Goal: Use online tool/utility: Utilize a website feature to perform a specific function

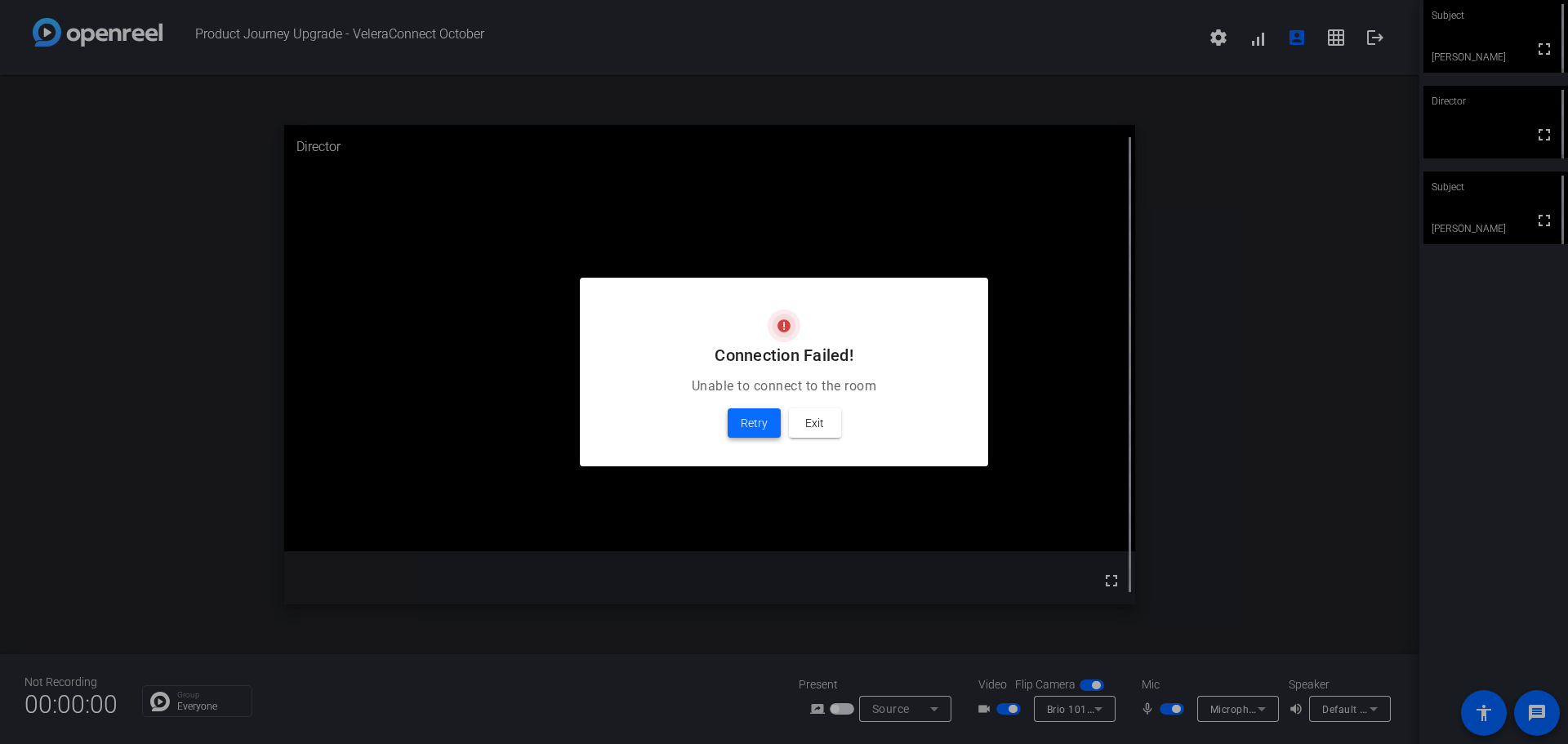
click at [765, 429] on span "Retry" at bounding box center [754, 423] width 27 height 20
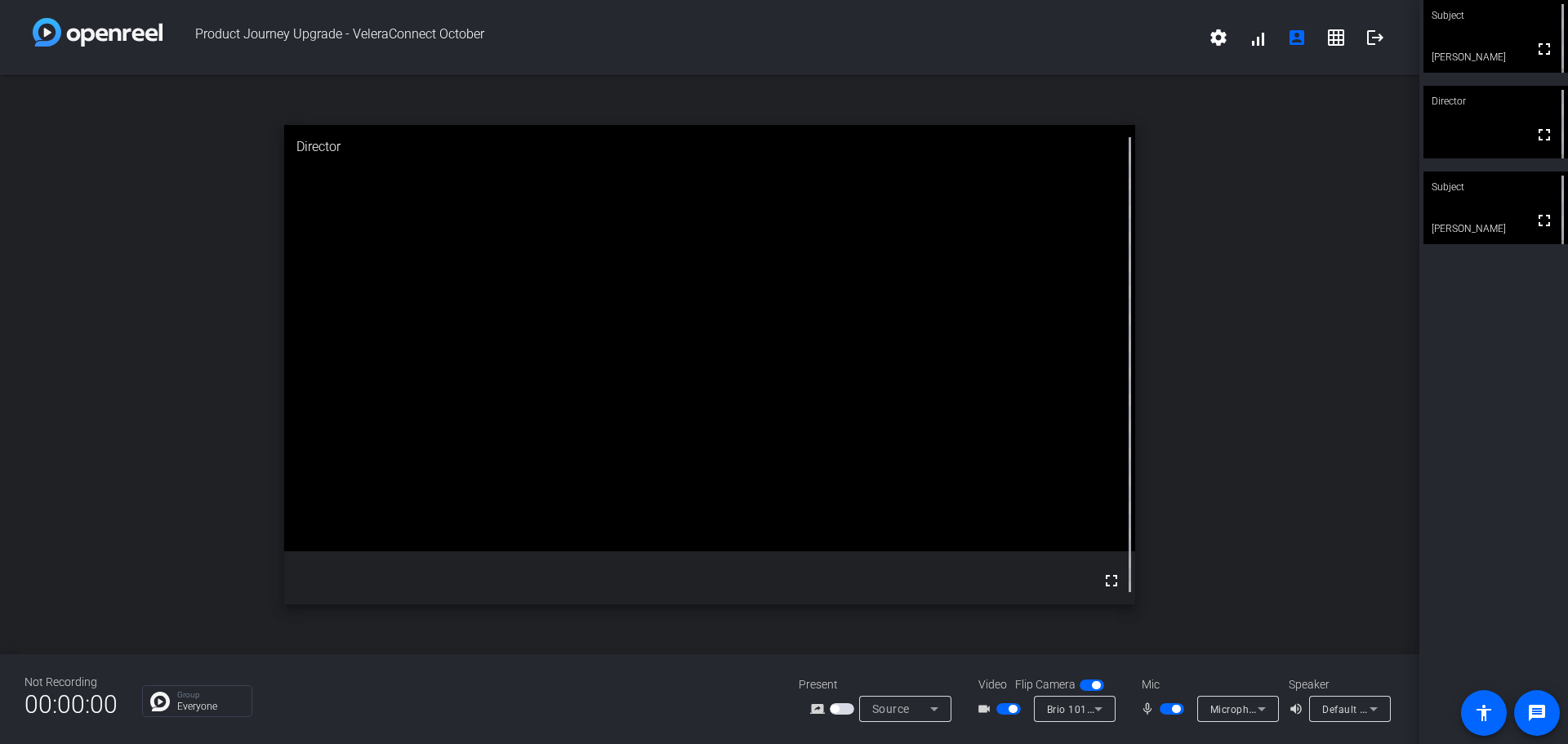
click at [1526, 200] on div "Subject" at bounding box center [1496, 187] width 144 height 31
click at [1181, 705] on span "button" at bounding box center [1172, 709] width 25 height 11
click at [1177, 703] on span "button" at bounding box center [1172, 709] width 25 height 11
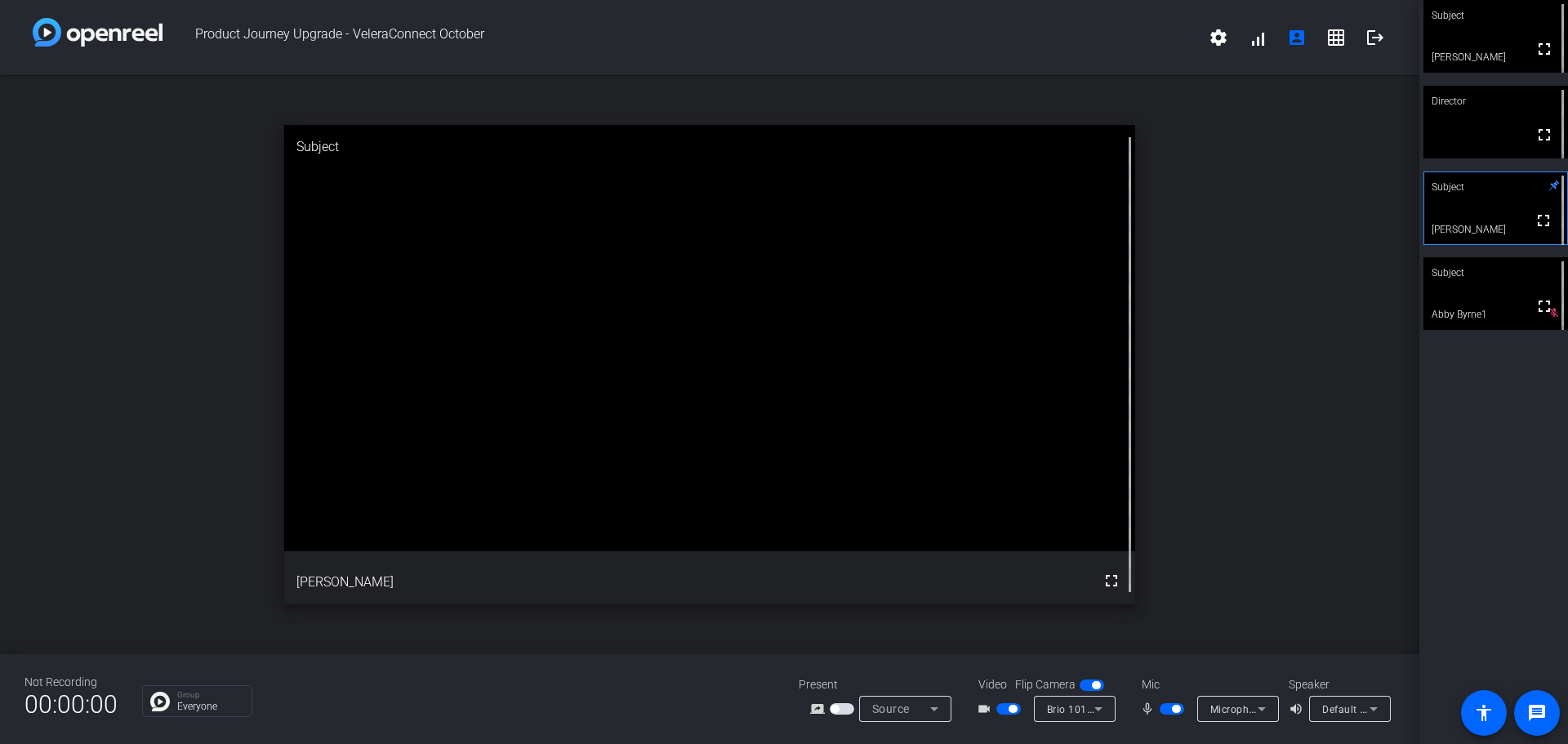
click at [1176, 714] on span "button" at bounding box center [1172, 709] width 25 height 11
click at [1164, 704] on span "button" at bounding box center [1172, 709] width 25 height 11
click at [1173, 712] on span "button" at bounding box center [1176, 709] width 9 height 9
click at [1012, 711] on span "button" at bounding box center [1012, 709] width 9 height 9
drag, startPoint x: 1011, startPoint y: 707, endPoint x: 1021, endPoint y: 707, distance: 10.0
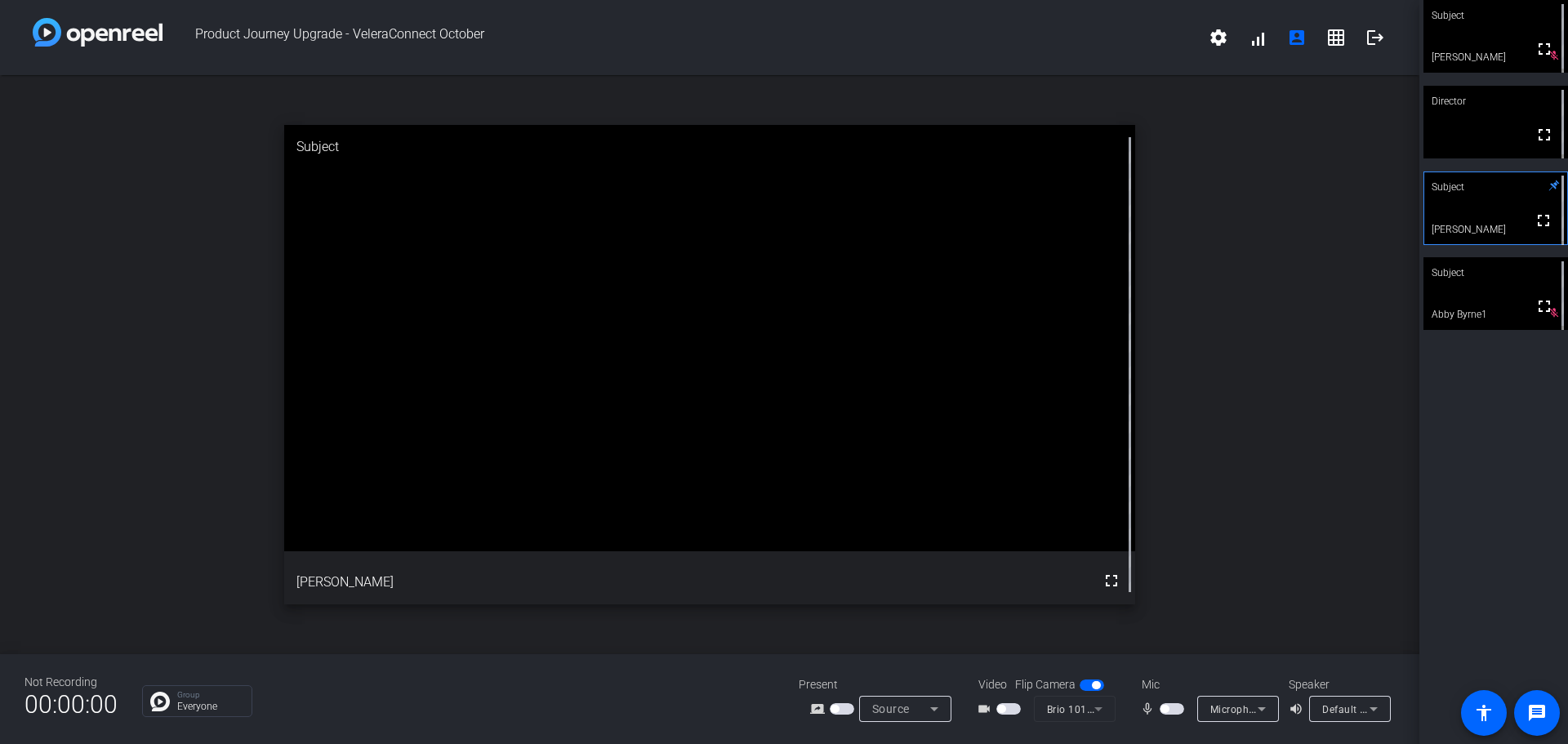
click at [1012, 707] on span "button" at bounding box center [1009, 709] width 25 height 11
click at [1018, 710] on span "button" at bounding box center [1009, 709] width 25 height 11
click at [1096, 686] on span "button" at bounding box center [1096, 685] width 9 height 9
click at [1013, 713] on span "button" at bounding box center [1009, 709] width 25 height 11
click at [1013, 713] on span "button" at bounding box center [1012, 709] width 9 height 9
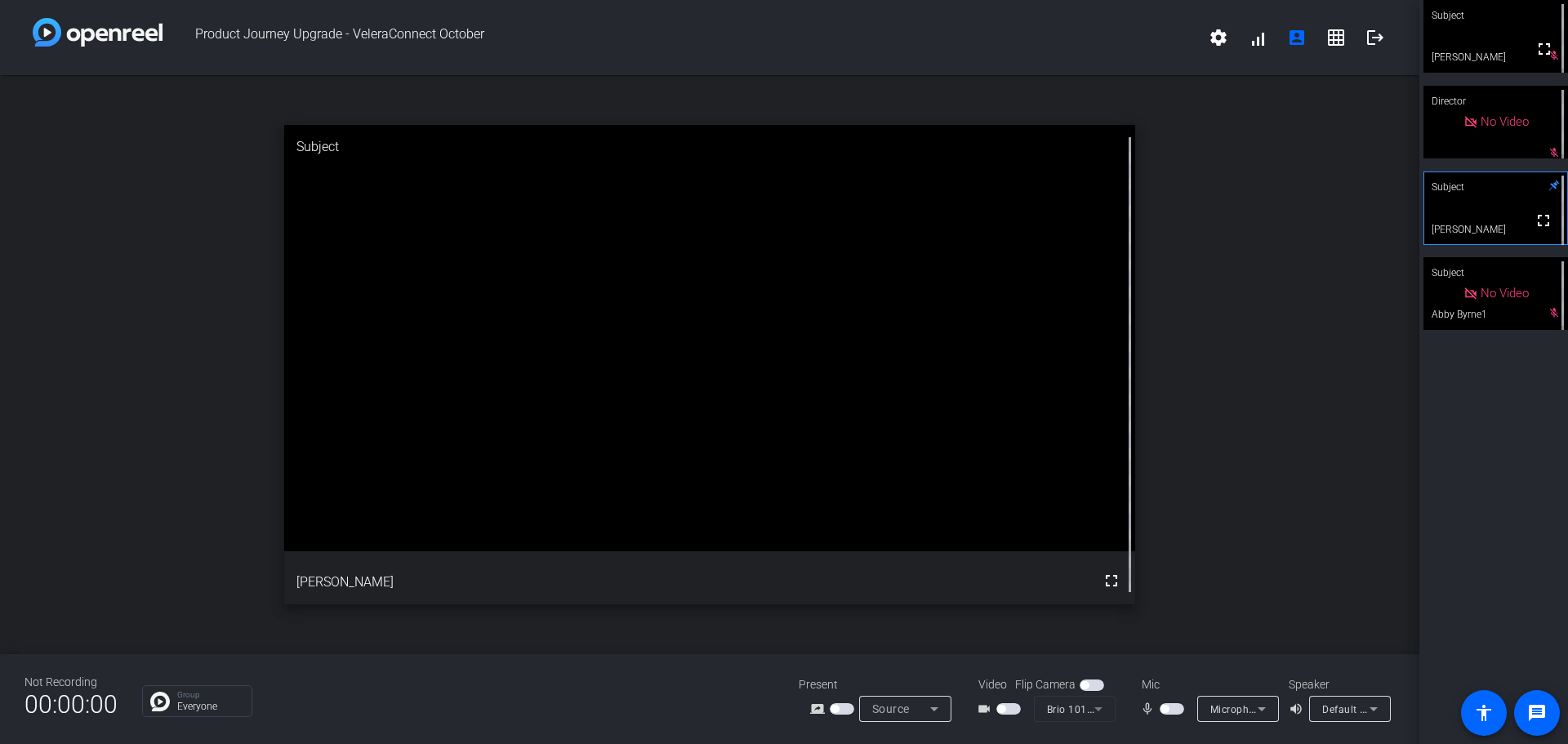
click at [1012, 707] on span "button" at bounding box center [1009, 709] width 25 height 11
click at [1012, 707] on span "button" at bounding box center [1012, 709] width 9 height 9
click at [1097, 713] on mat-form-field "Brio 101 (046d:094d)" at bounding box center [1075, 710] width 82 height 27
drag, startPoint x: 1013, startPoint y: 703, endPoint x: 1035, endPoint y: 703, distance: 22.0
click at [1013, 703] on mat-slide-toggle at bounding box center [1010, 709] width 28 height 17
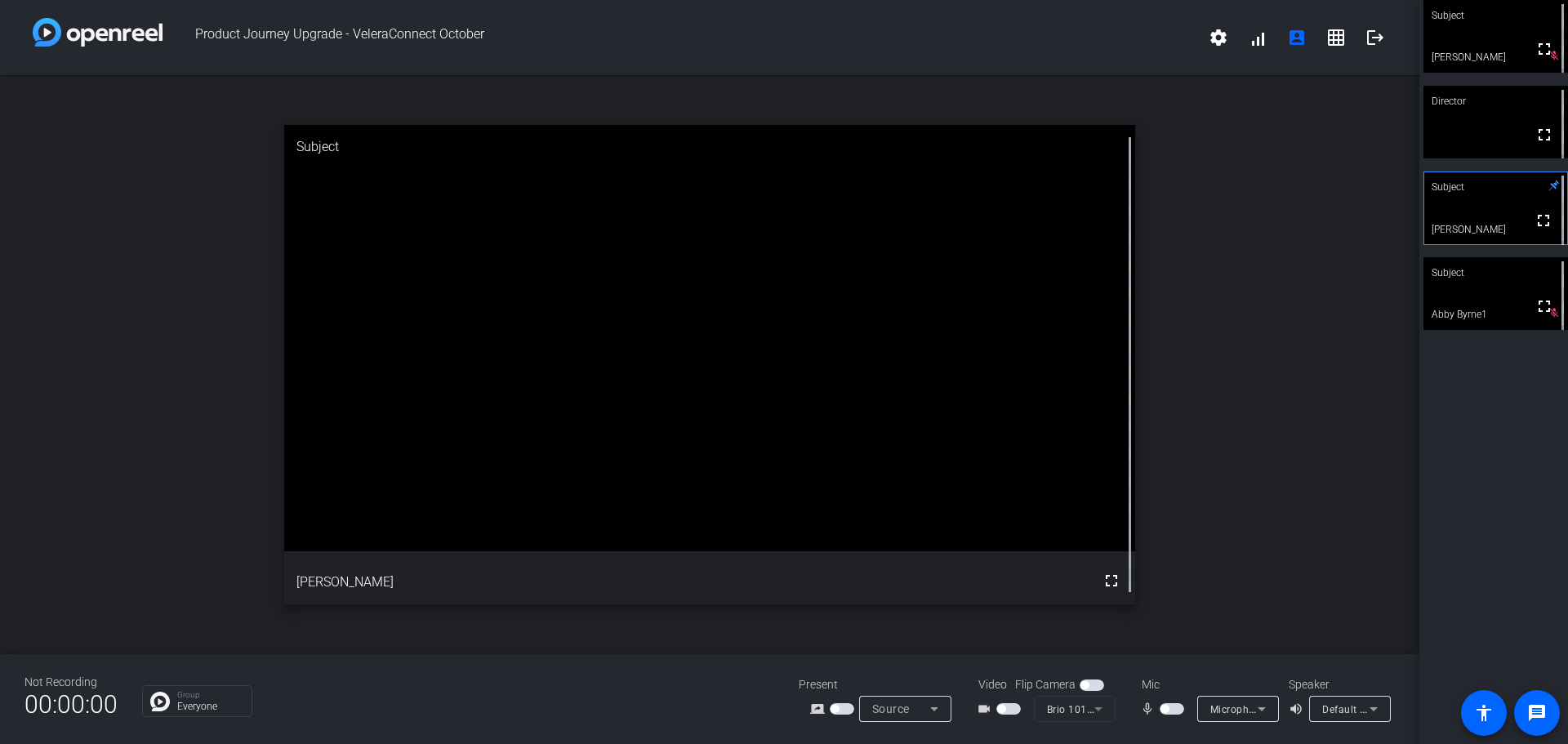
click at [1012, 707] on span "button" at bounding box center [1009, 709] width 25 height 11
click at [1005, 710] on span "button" at bounding box center [1009, 709] width 25 height 11
click at [1008, 708] on span "button" at bounding box center [1009, 709] width 25 height 11
click at [1015, 704] on span "button" at bounding box center [1009, 709] width 25 height 11
click at [1007, 710] on span "button" at bounding box center [1009, 709] width 25 height 11
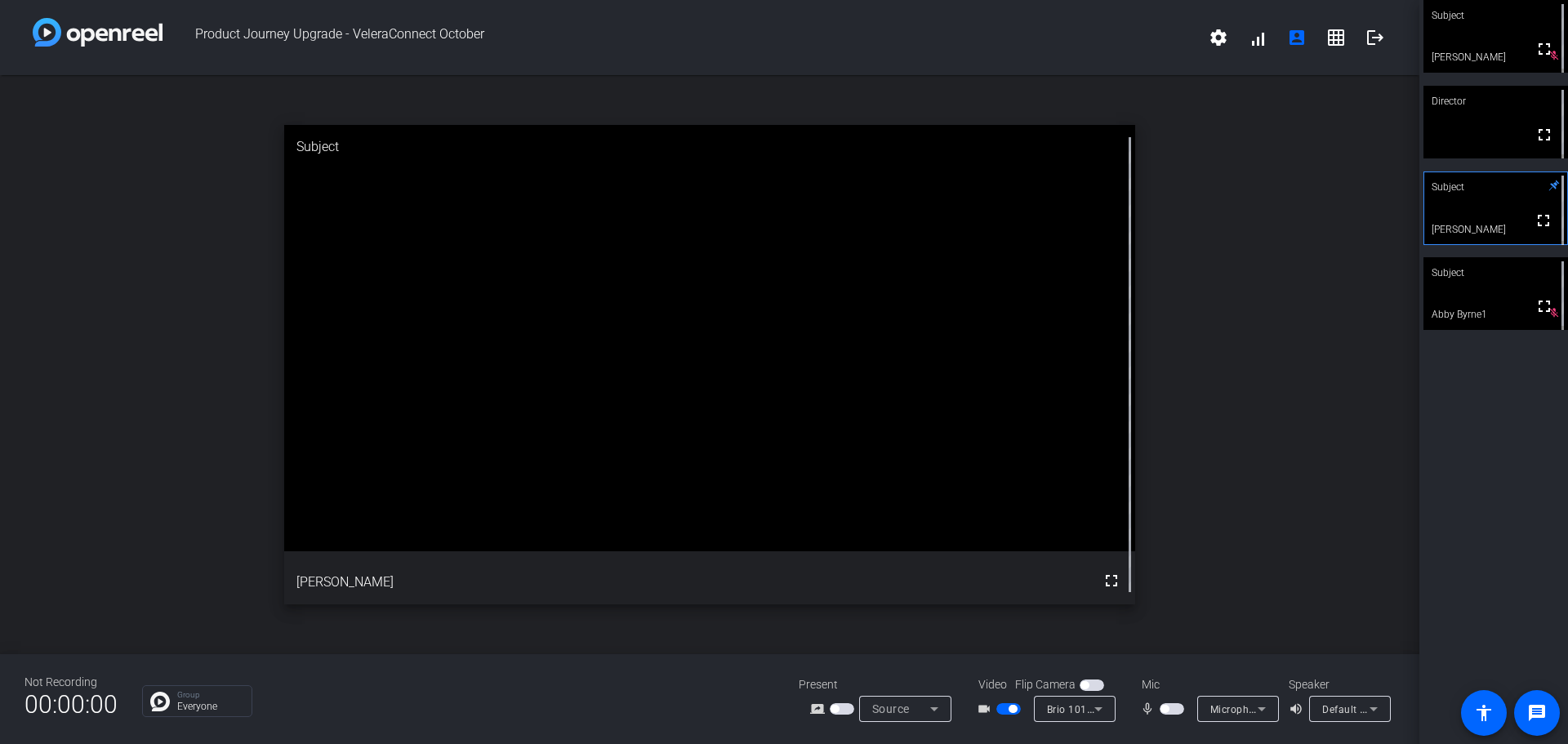
click at [1173, 712] on span "button" at bounding box center [1172, 709] width 25 height 11
